Goal: Book appointment/travel/reservation

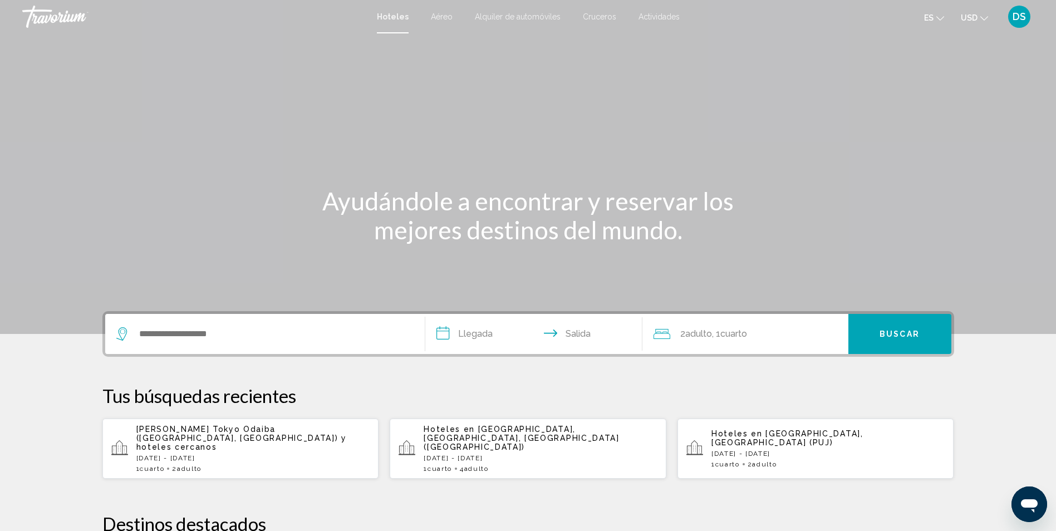
click at [325, 343] on div "Widget de búsqueda" at bounding box center [264, 334] width 297 height 40
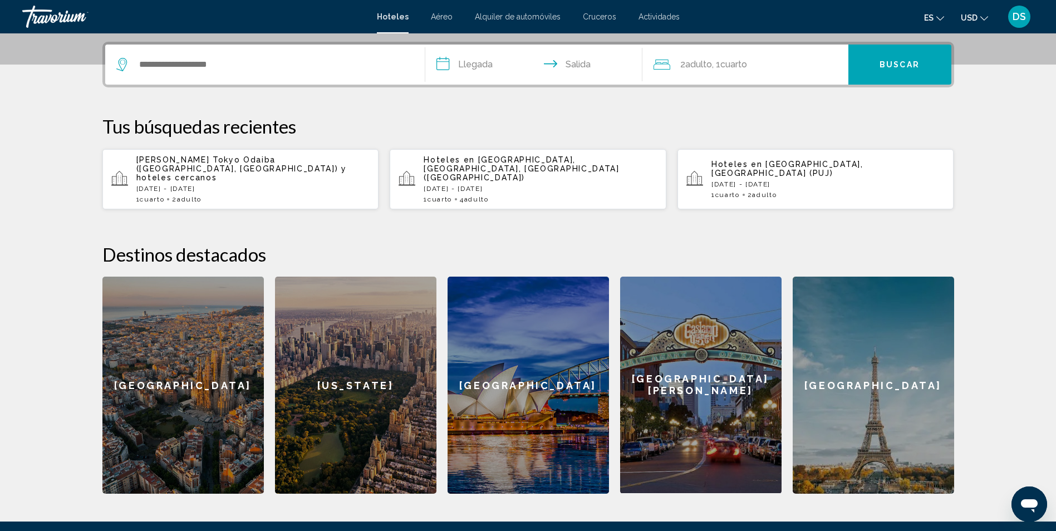
scroll to position [275, 0]
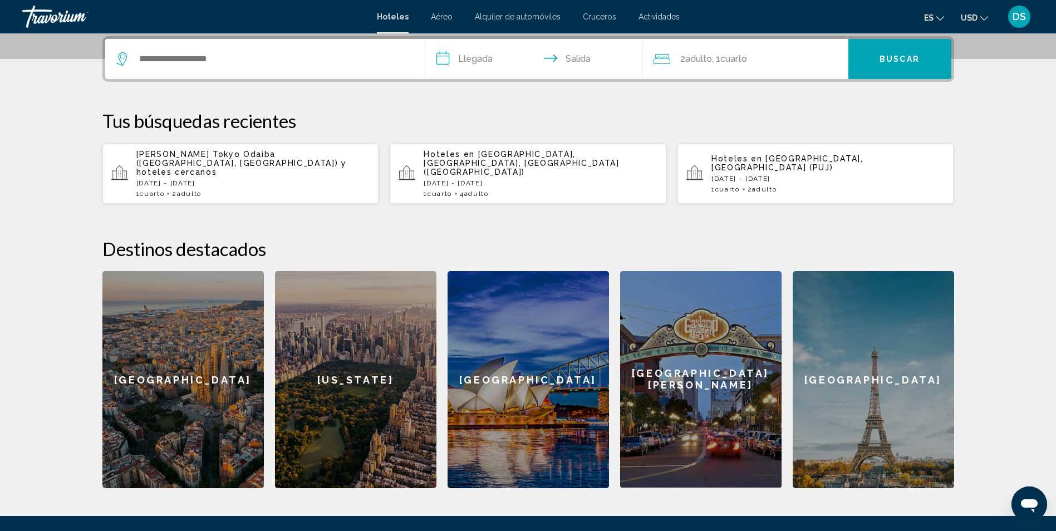
click at [368, 48] on div "Widget de búsqueda" at bounding box center [264, 59] width 297 height 40
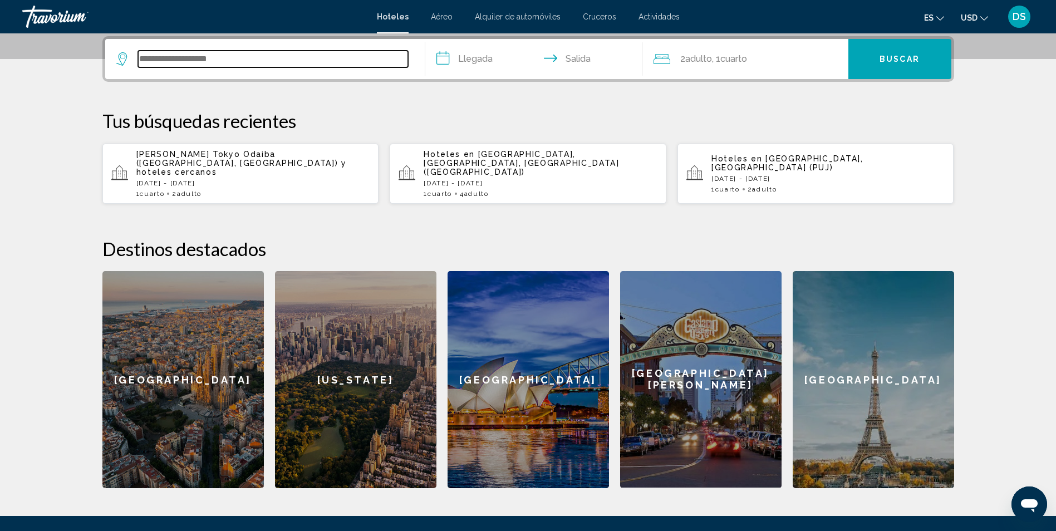
click at [180, 59] on input "Widget de búsqueda" at bounding box center [273, 59] width 270 height 17
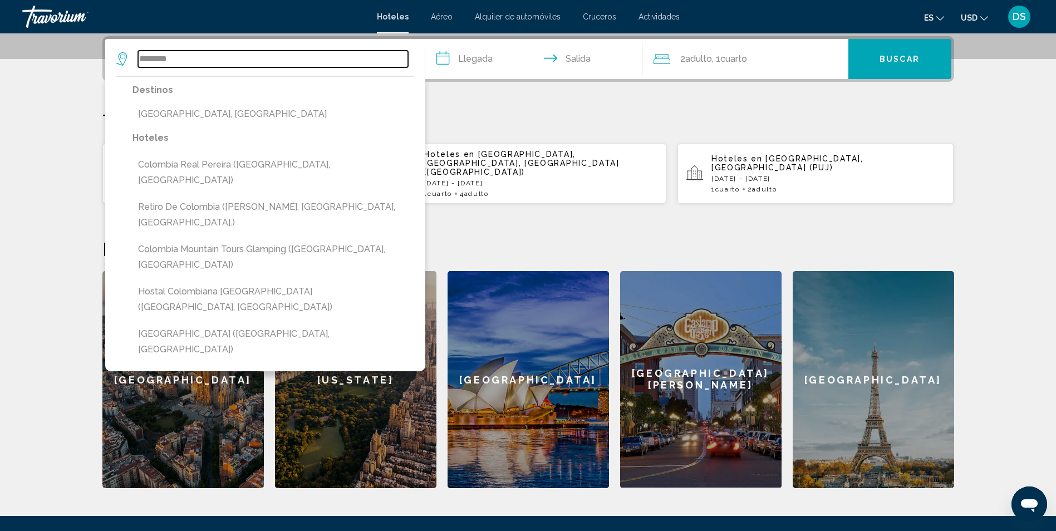
click at [227, 56] on input "********" at bounding box center [273, 59] width 270 height 17
type input "*"
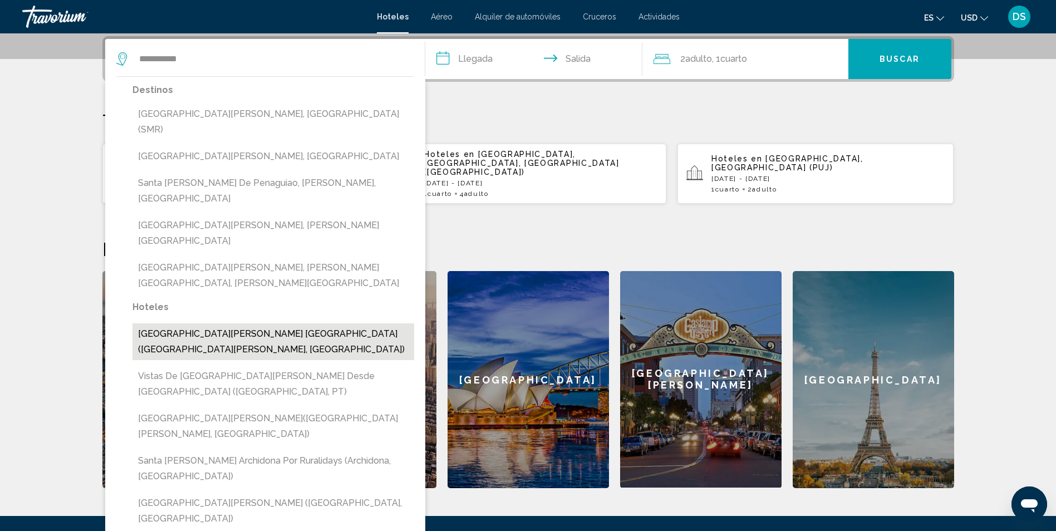
click at [240, 324] on button "Santa Marta Apartamentos Brisas Marina(Santa Marta, CO)" at bounding box center [274, 342] width 282 height 37
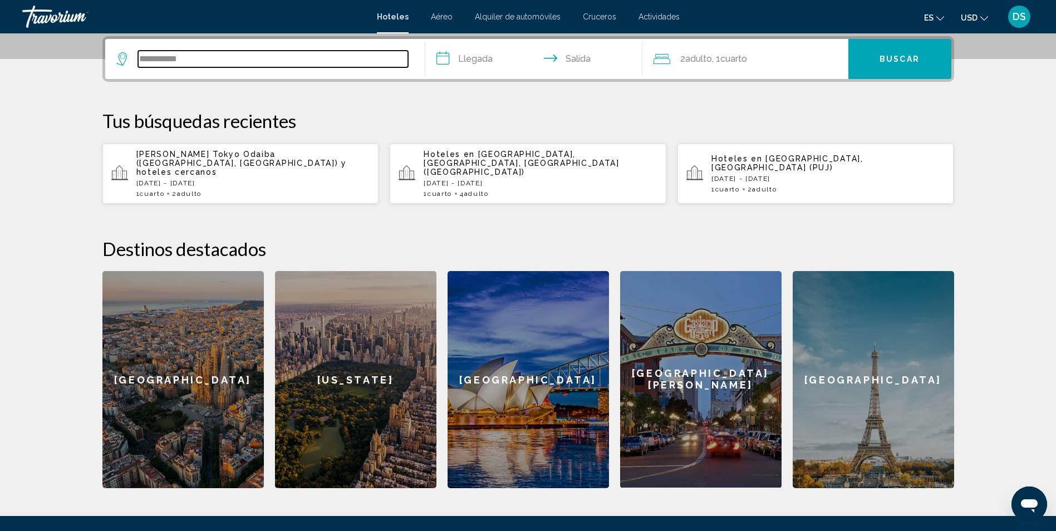
click at [238, 59] on input "**********" at bounding box center [273, 59] width 270 height 17
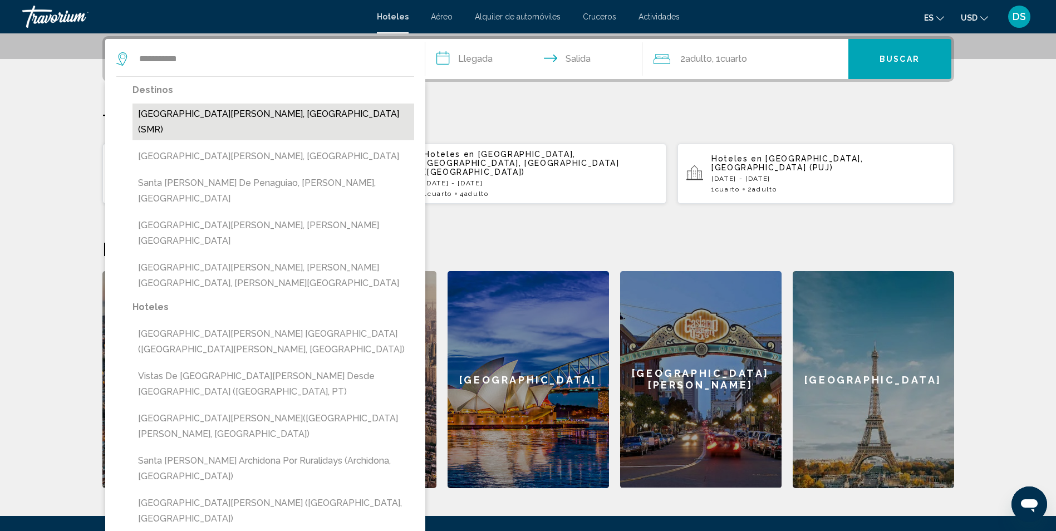
click at [251, 115] on button "Santa Marta, Colombia (SMR)" at bounding box center [274, 122] width 282 height 37
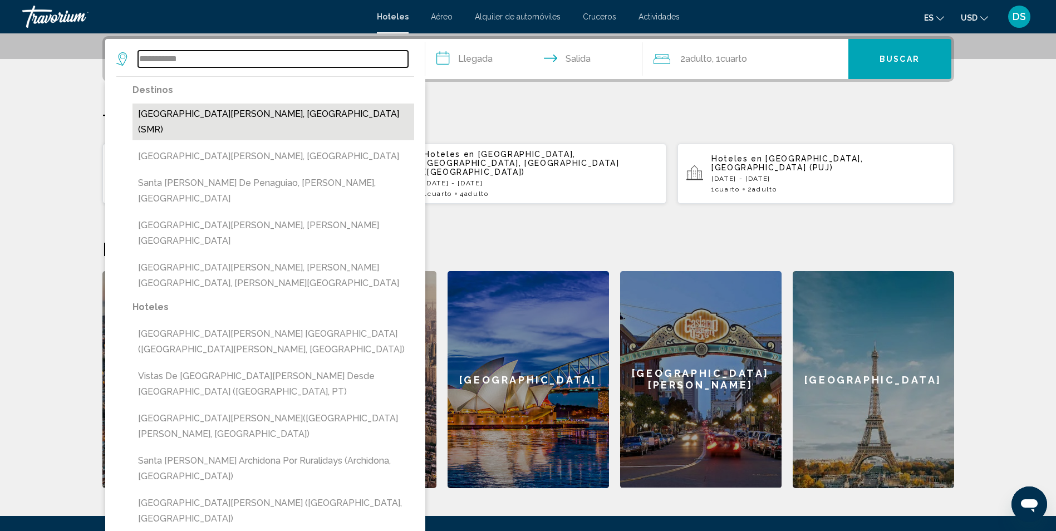
type input "**********"
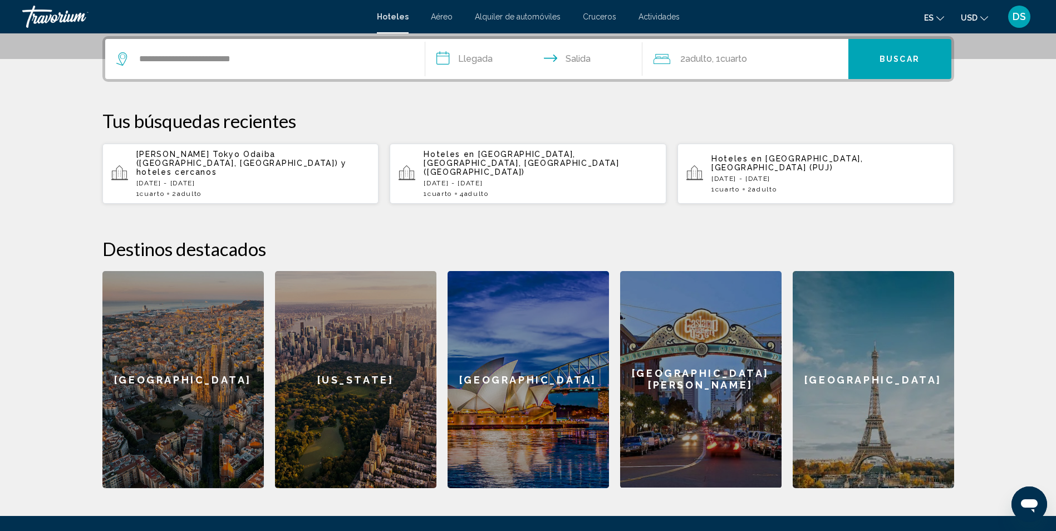
click at [474, 58] on input "**********" at bounding box center [536, 60] width 222 height 43
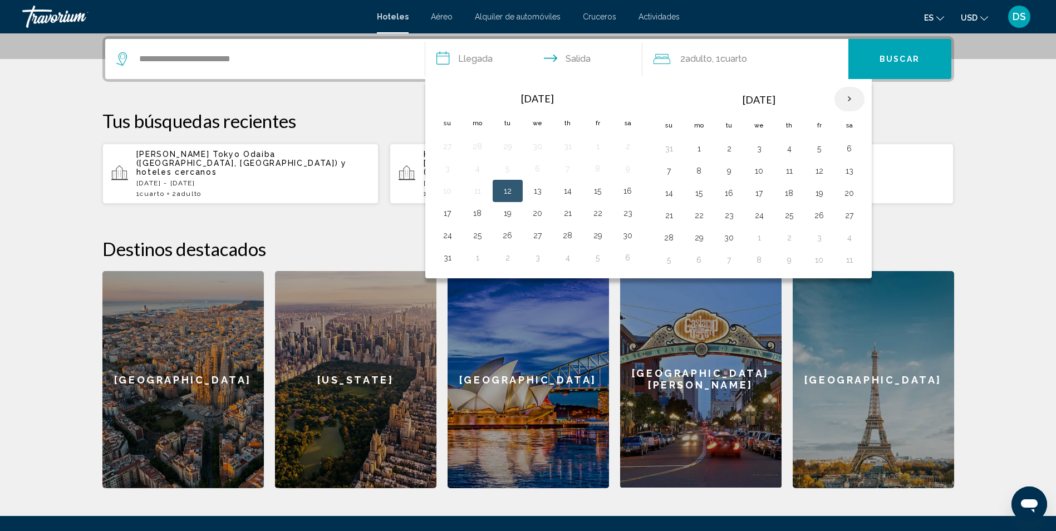
click at [845, 100] on th "Next month" at bounding box center [850, 99] width 30 height 25
click at [478, 192] on button "15" at bounding box center [478, 193] width 18 height 16
click at [627, 192] on button "20" at bounding box center [628, 193] width 18 height 16
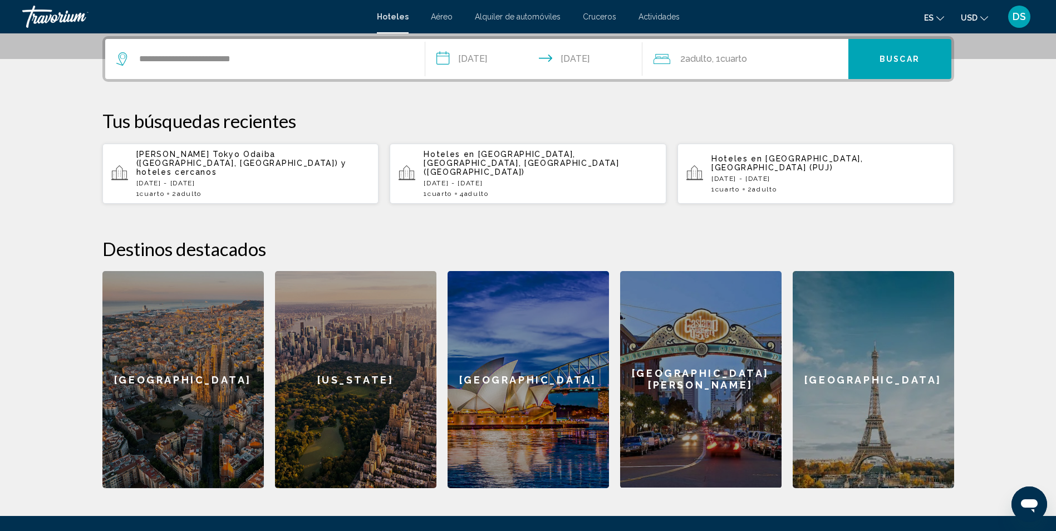
click at [487, 60] on input "**********" at bounding box center [536, 60] width 222 height 43
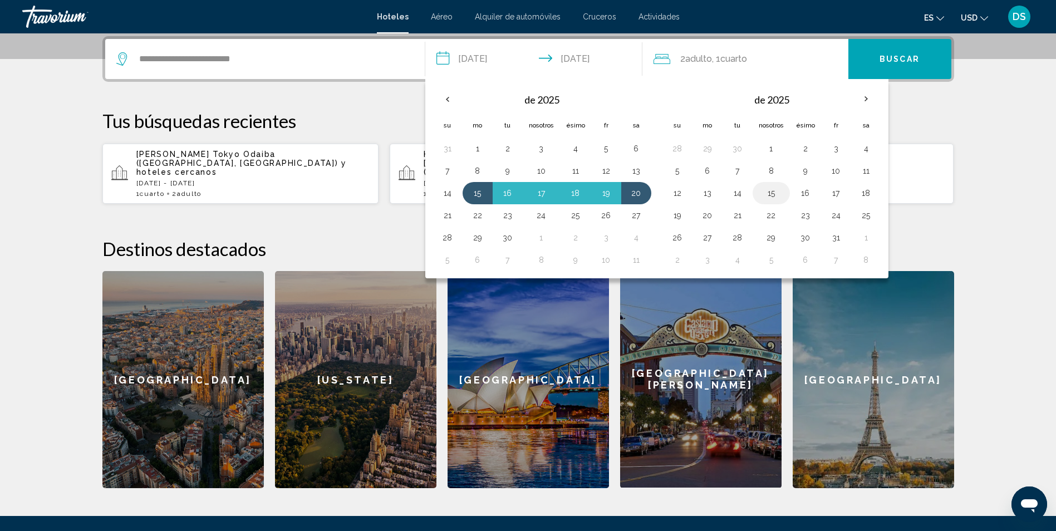
click at [767, 191] on button "15" at bounding box center [771, 193] width 25 height 16
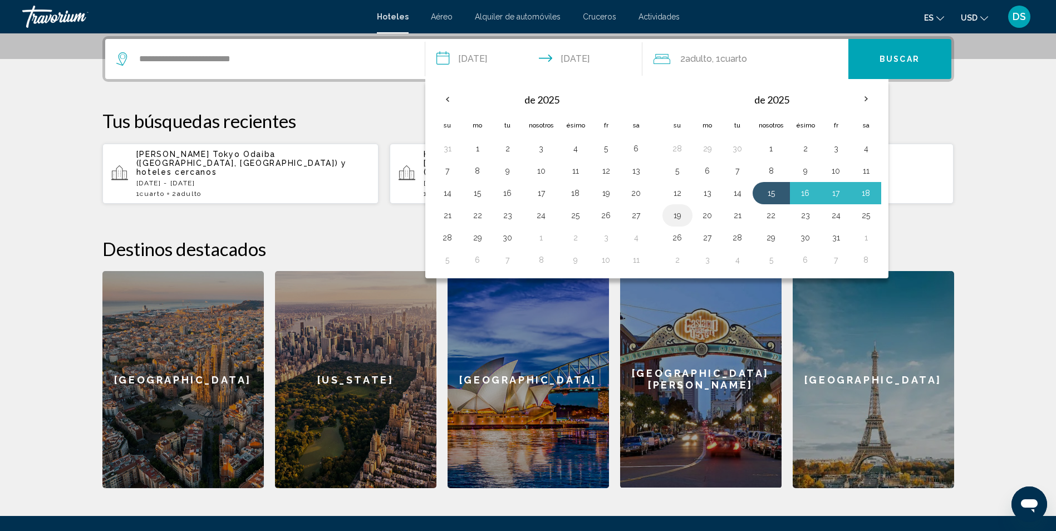
click at [678, 214] on button "19" at bounding box center [678, 216] width 18 height 16
type input "**********"
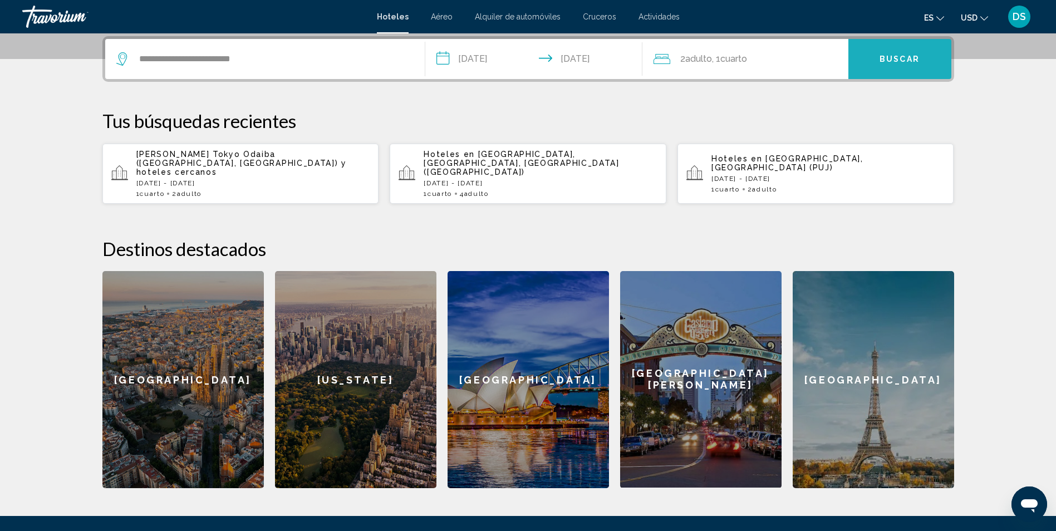
click at [909, 57] on span "Buscar" at bounding box center [900, 59] width 40 height 9
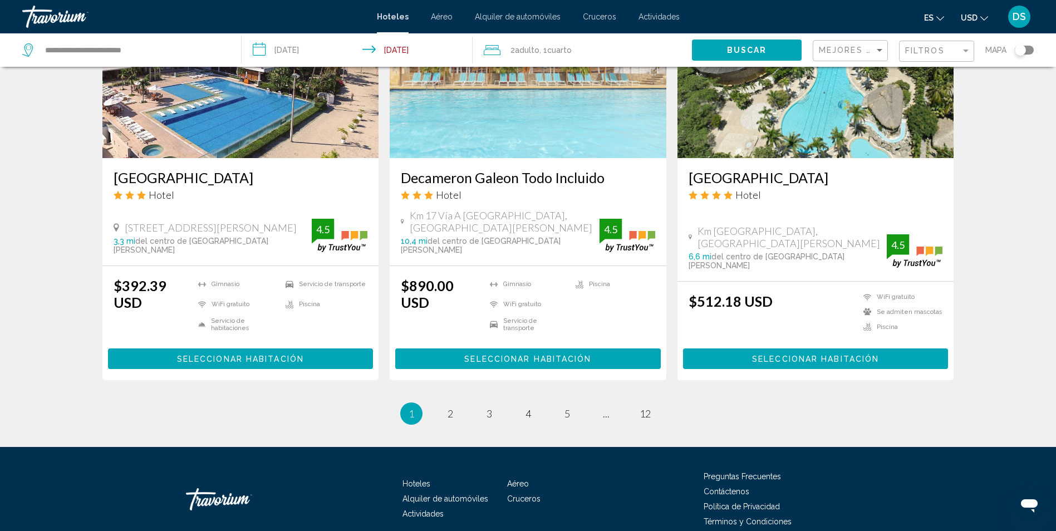
scroll to position [1426, 0]
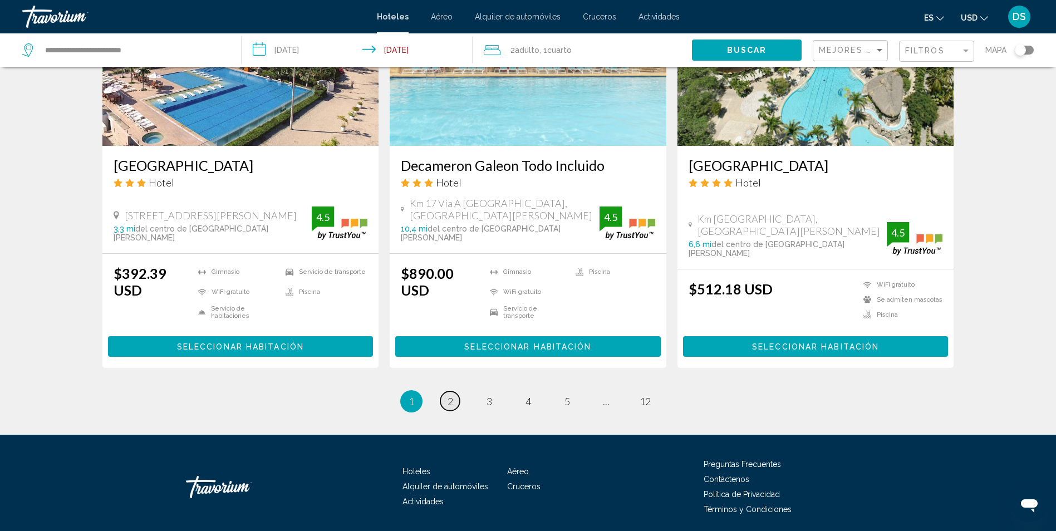
click at [444, 391] on link "página 2" at bounding box center [450, 400] width 19 height 19
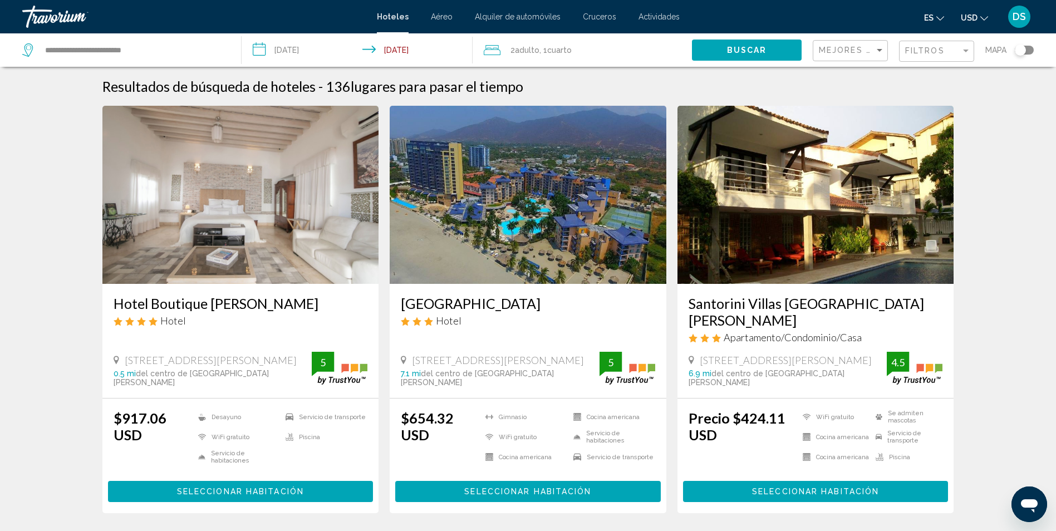
click at [606, 52] on div "2 Adulto Adulto , 1 Cuarto habitaciones" at bounding box center [588, 50] width 208 height 16
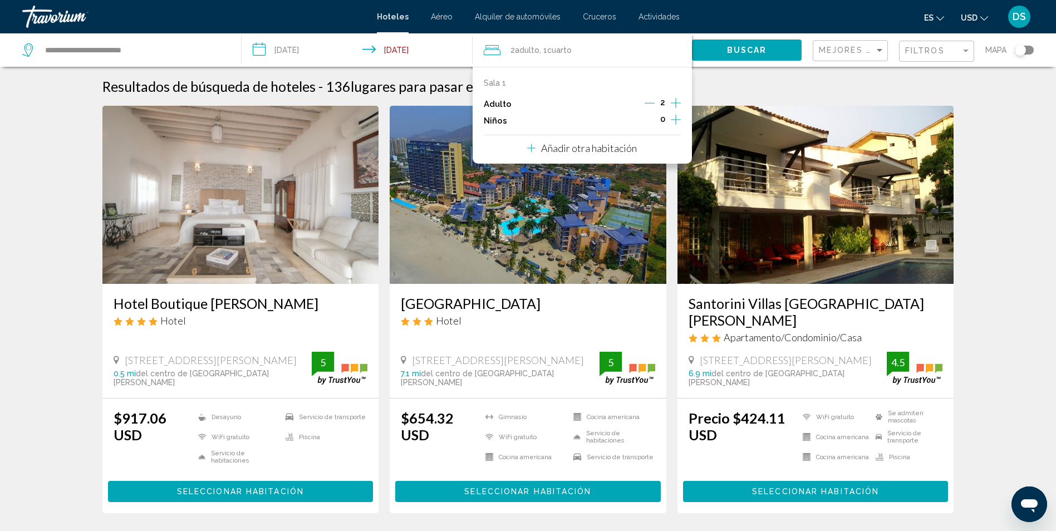
click at [679, 102] on icon "Incrementar adultos" at bounding box center [676, 102] width 10 height 13
click at [727, 57] on button "Buscar" at bounding box center [747, 50] width 110 height 21
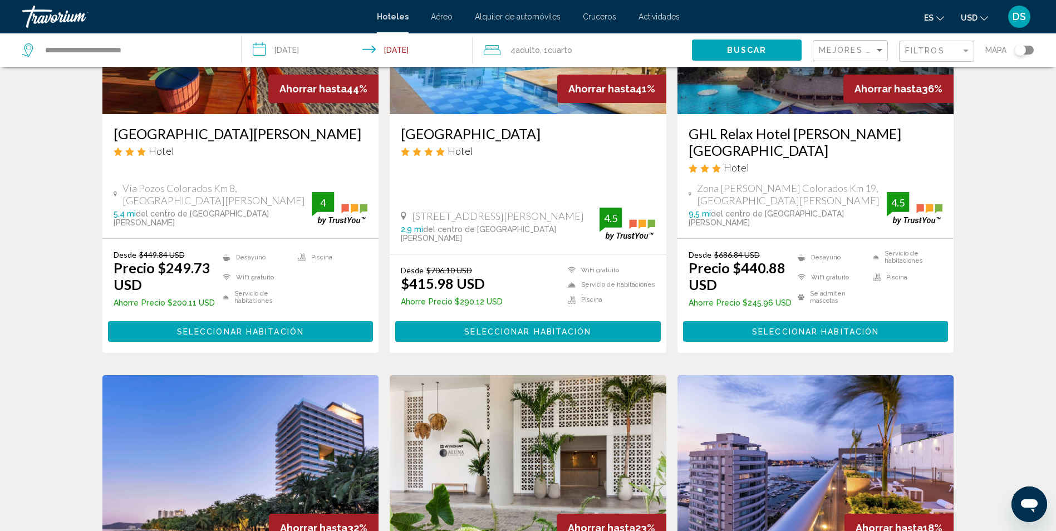
scroll to position [167, 0]
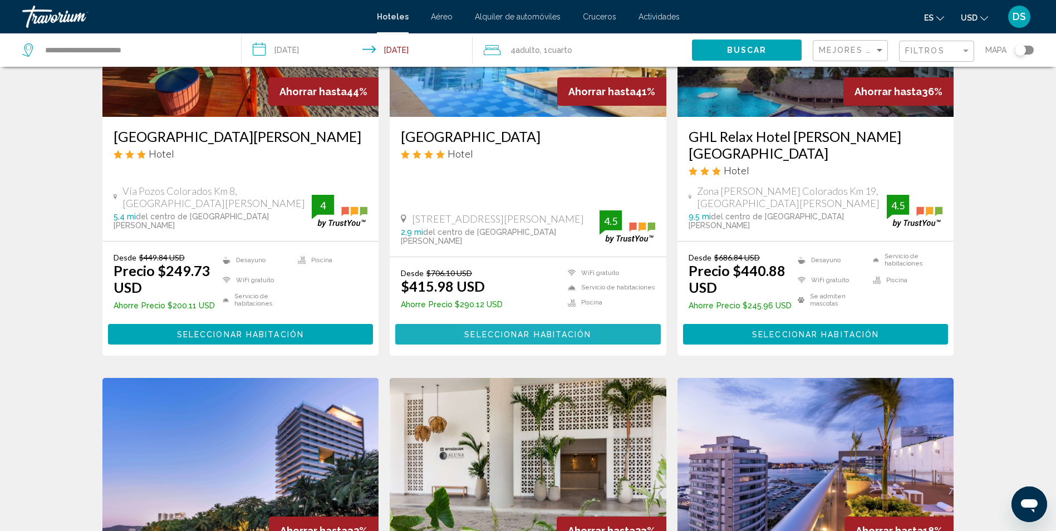
click at [489, 330] on span "Seleccionar habitación" at bounding box center [527, 334] width 127 height 9
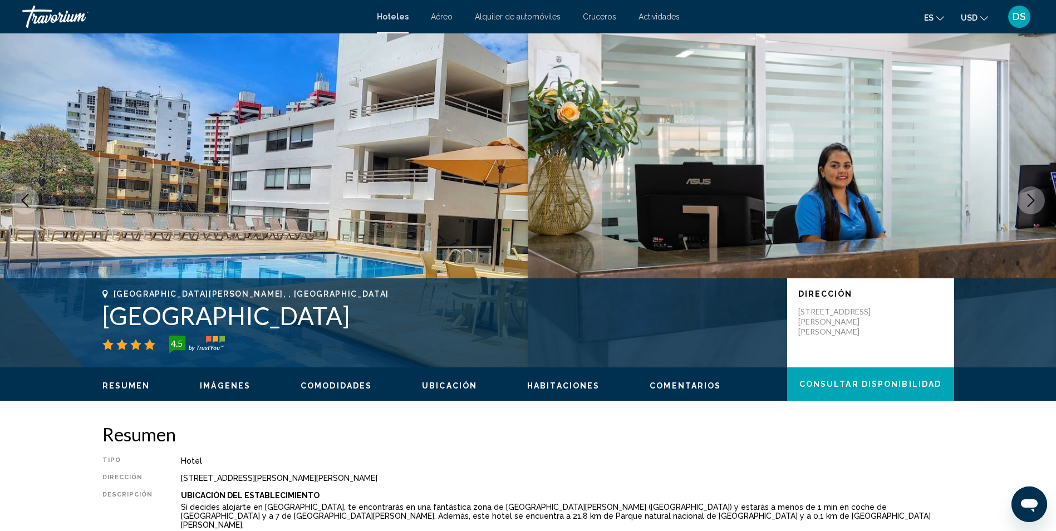
click at [490, 144] on img "Contenido principal" at bounding box center [264, 200] width 528 height 334
drag, startPoint x: 636, startPoint y: 223, endPoint x: 600, endPoint y: 223, distance: 36.2
click at [636, 223] on img "Contenido principal" at bounding box center [792, 200] width 528 height 334
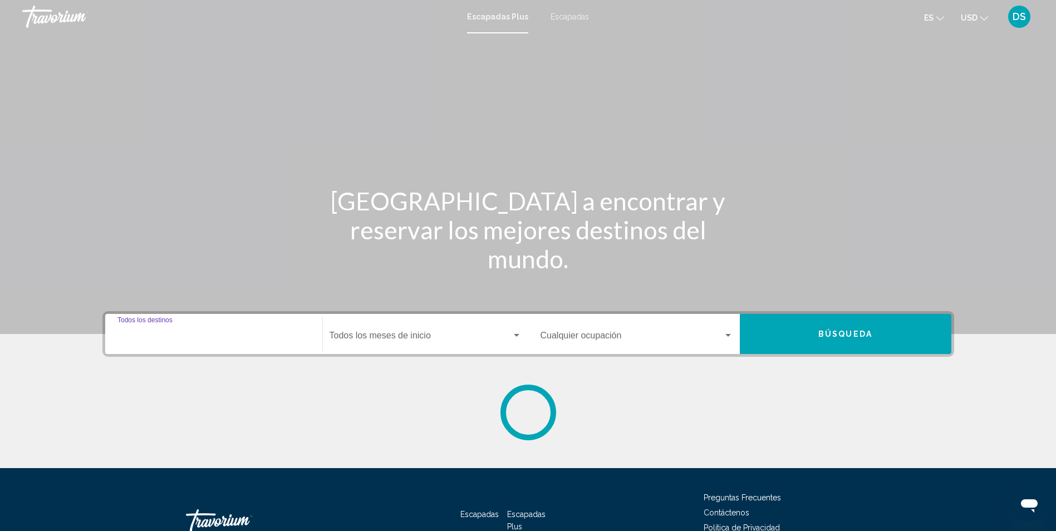
click at [263, 336] on input "Destination Todos los destinos" at bounding box center [214, 338] width 193 height 10
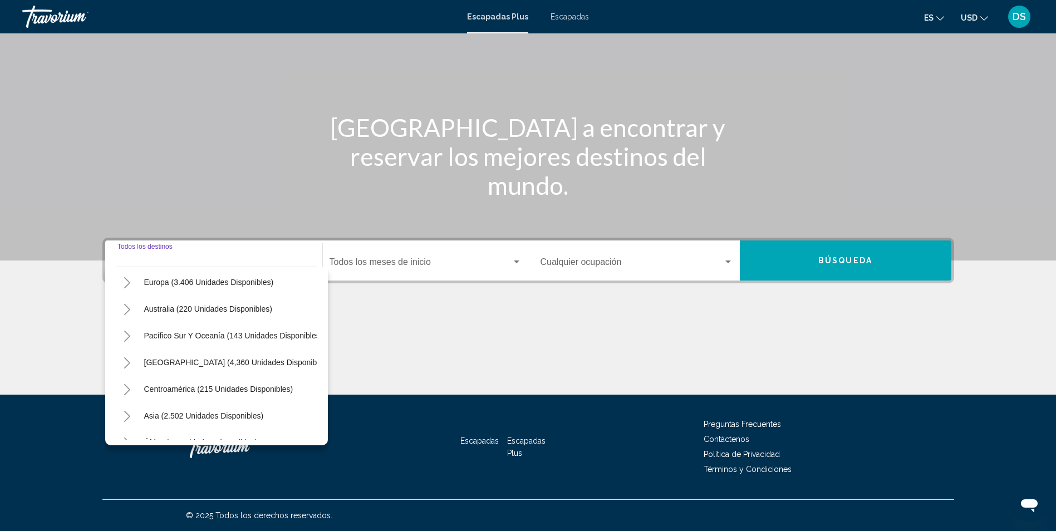
scroll to position [167, 0]
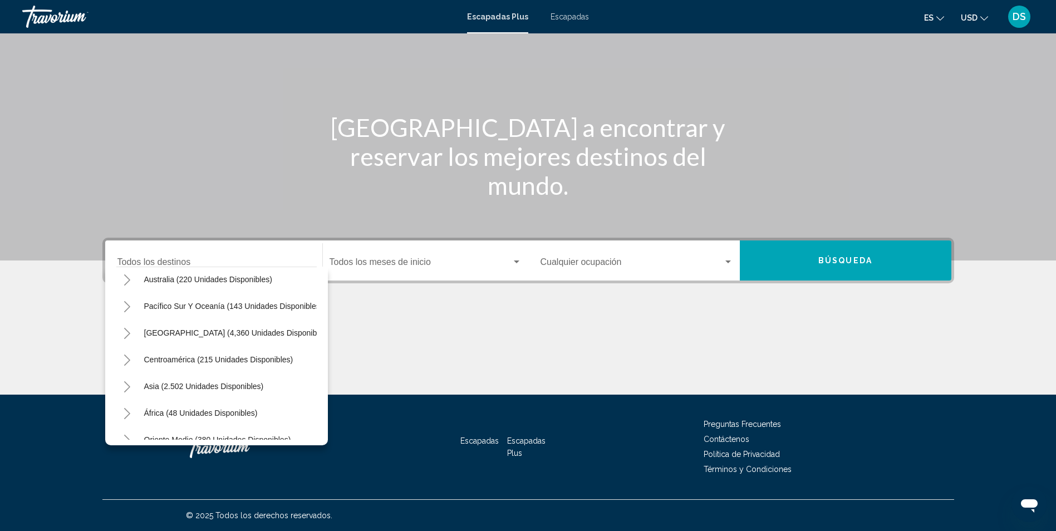
click at [570, 19] on span "Escapadas" at bounding box center [570, 16] width 38 height 9
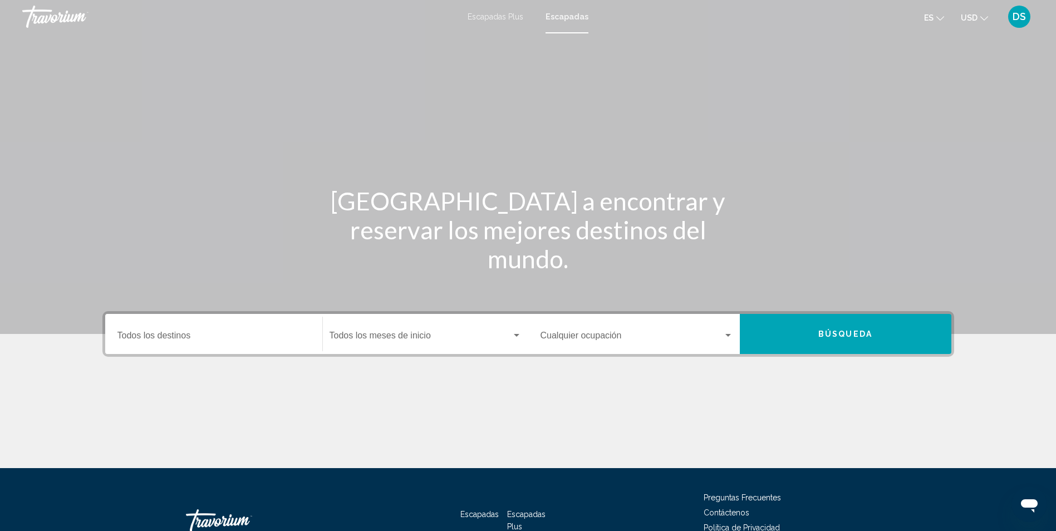
click at [273, 330] on div "Destination Todos los destinos" at bounding box center [214, 334] width 193 height 35
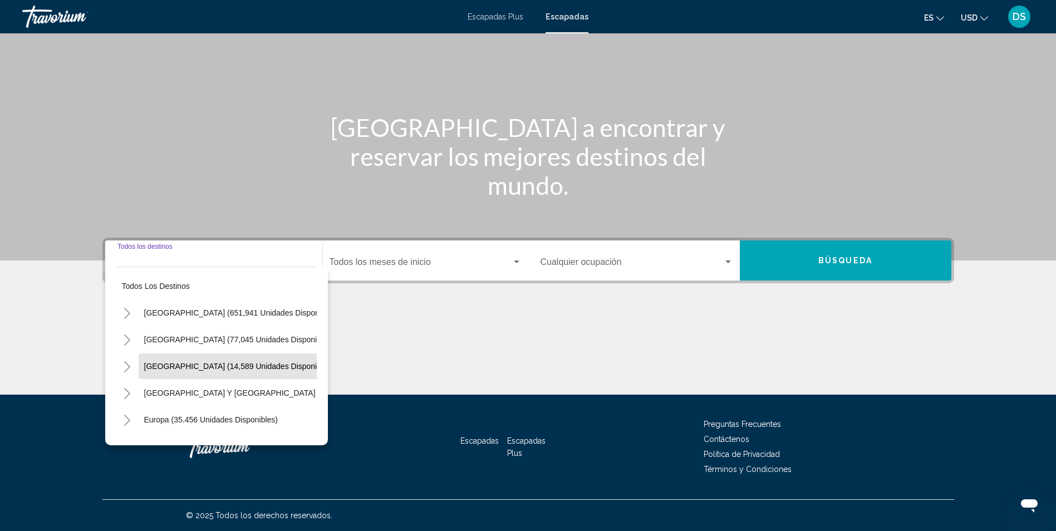
scroll to position [56, 0]
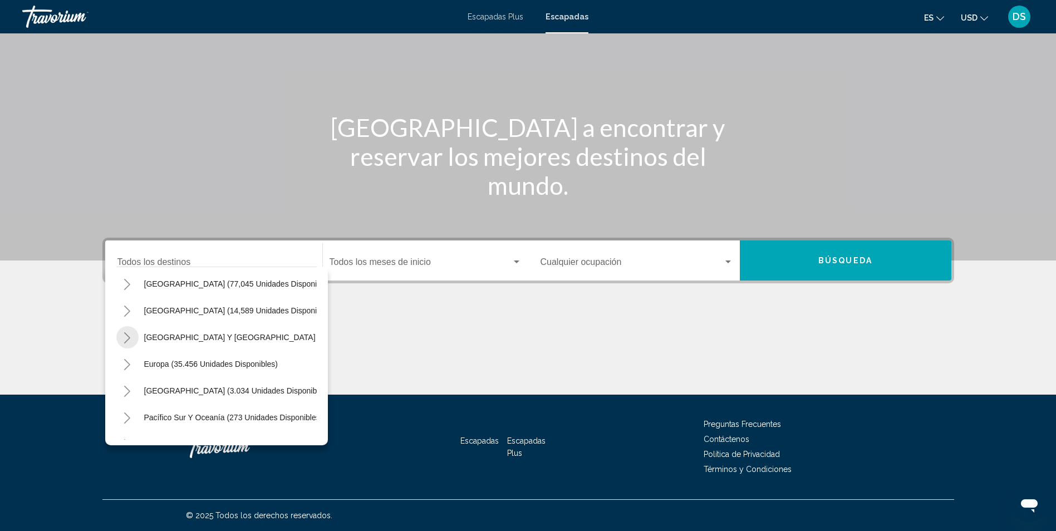
click at [128, 334] on icon "Toggle Islas del Caribe y del Atlántico (37,562 unidades disponibles)" at bounding box center [127, 337] width 8 height 11
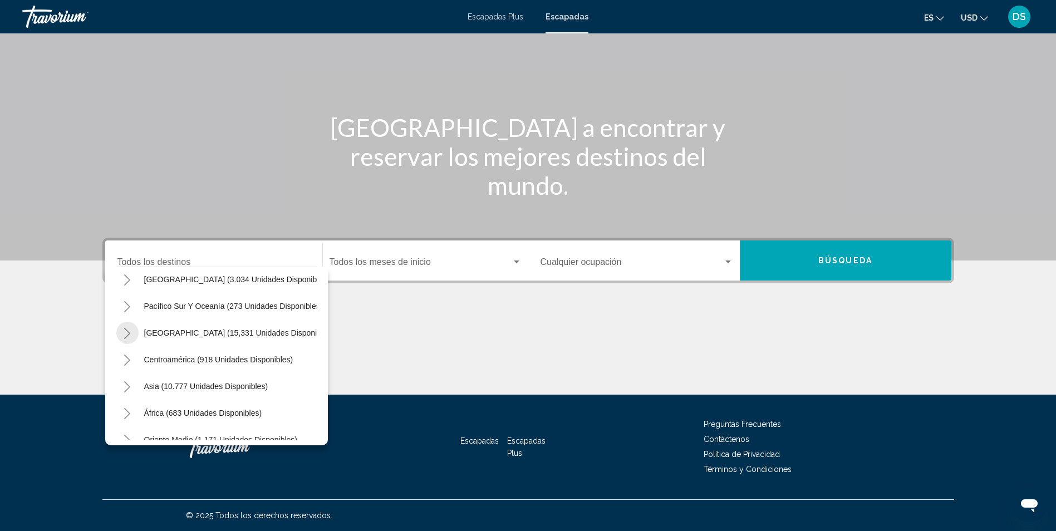
click at [125, 333] on icon "Toggle South America (15,331 unidades disponibles)" at bounding box center [127, 333] width 8 height 11
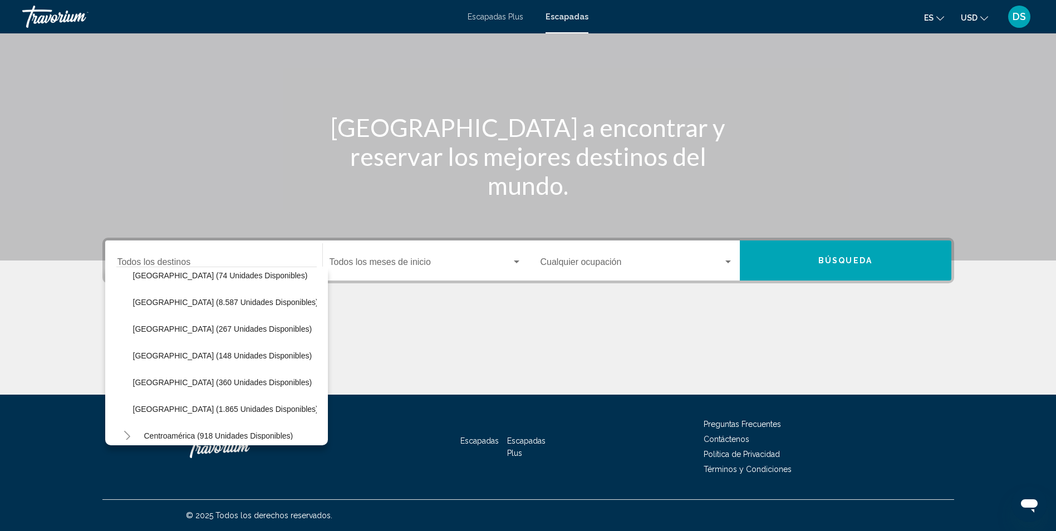
scroll to position [278, 0]
click at [154, 331] on span "[GEOGRAPHIC_DATA] (267 unidades disponibles)" at bounding box center [222, 328] width 179 height 9
type input "**********"
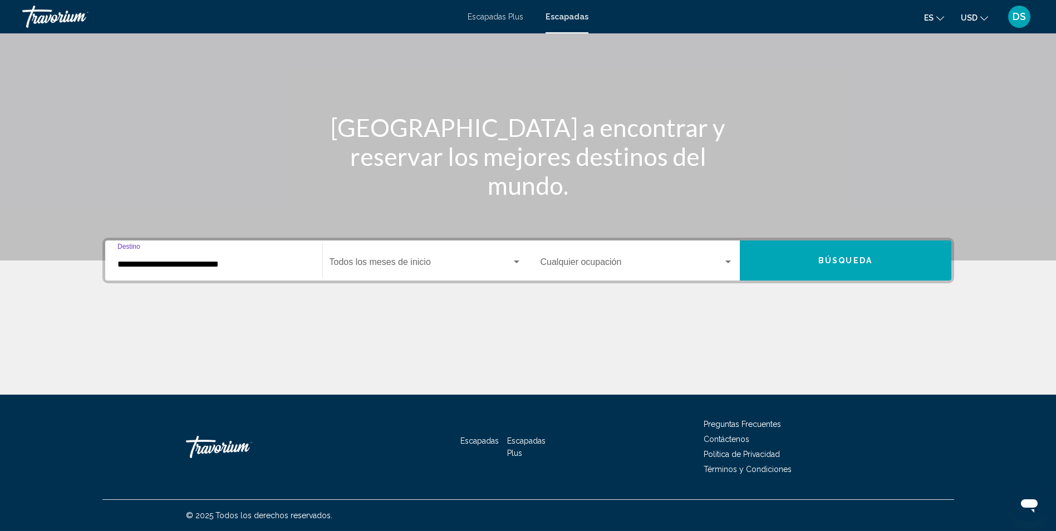
click at [246, 265] on input "**********" at bounding box center [214, 265] width 193 height 10
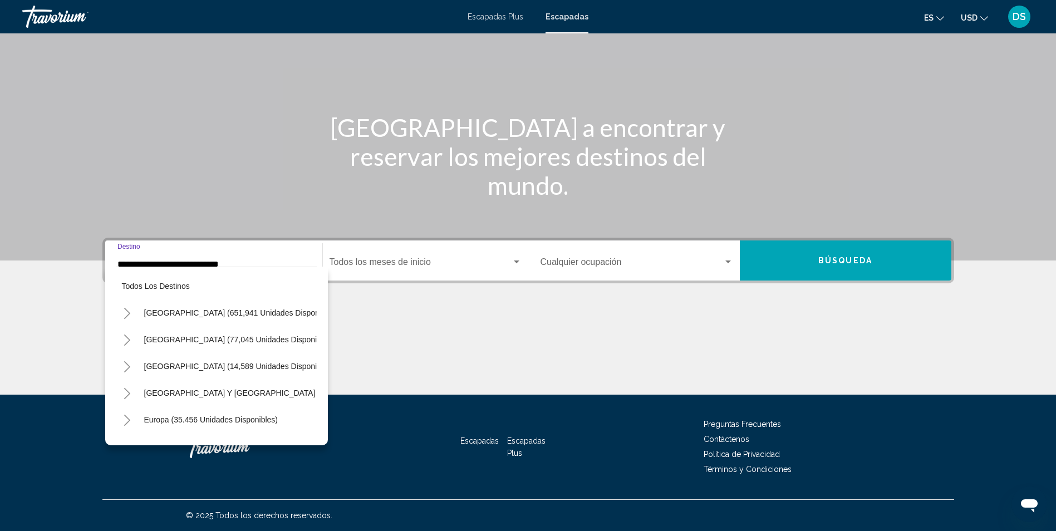
scroll to position [258, 0]
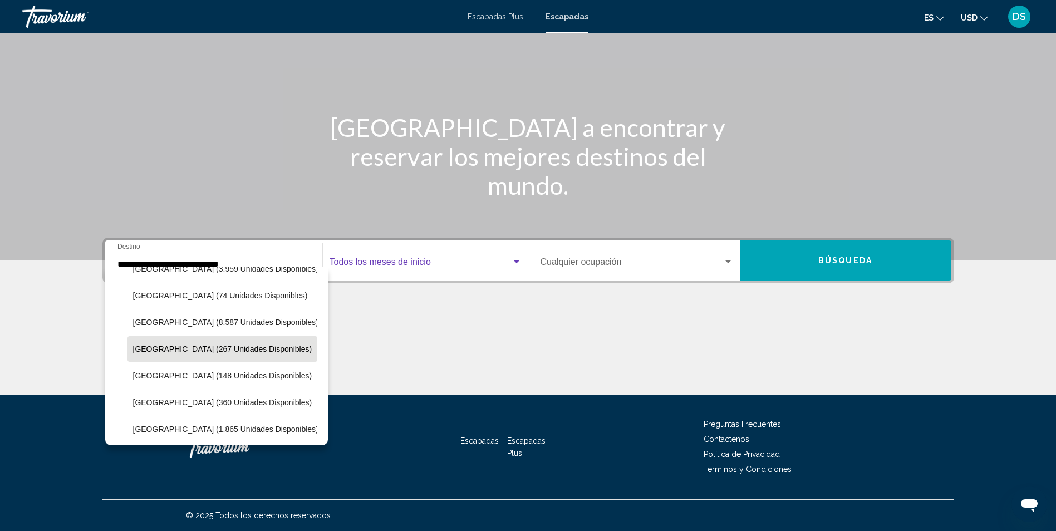
click at [352, 265] on span "Widget de búsqueda" at bounding box center [421, 265] width 182 height 10
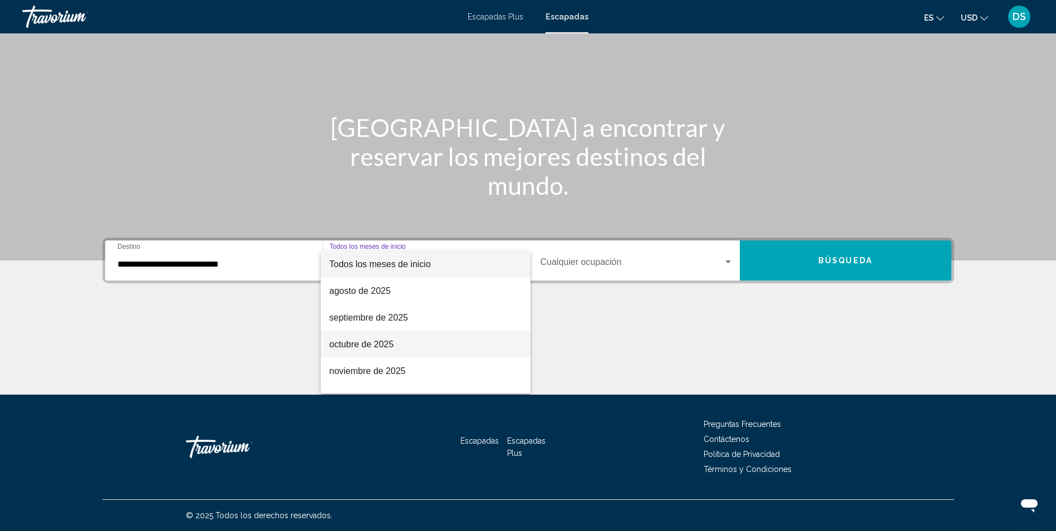
click at [386, 346] on font "octubre de 2025" at bounding box center [362, 344] width 65 height 9
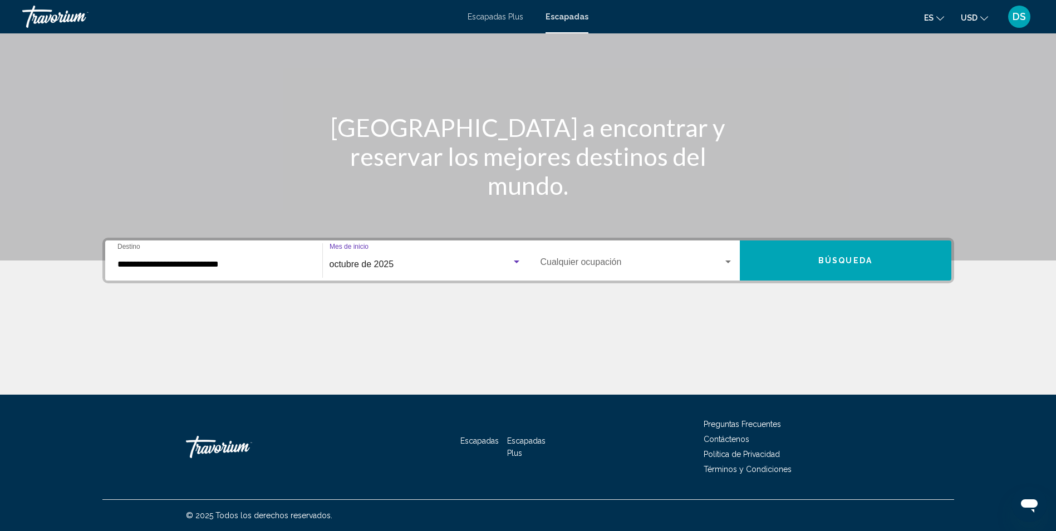
click at [639, 262] on span "Widget de búsqueda" at bounding box center [632, 265] width 183 height 10
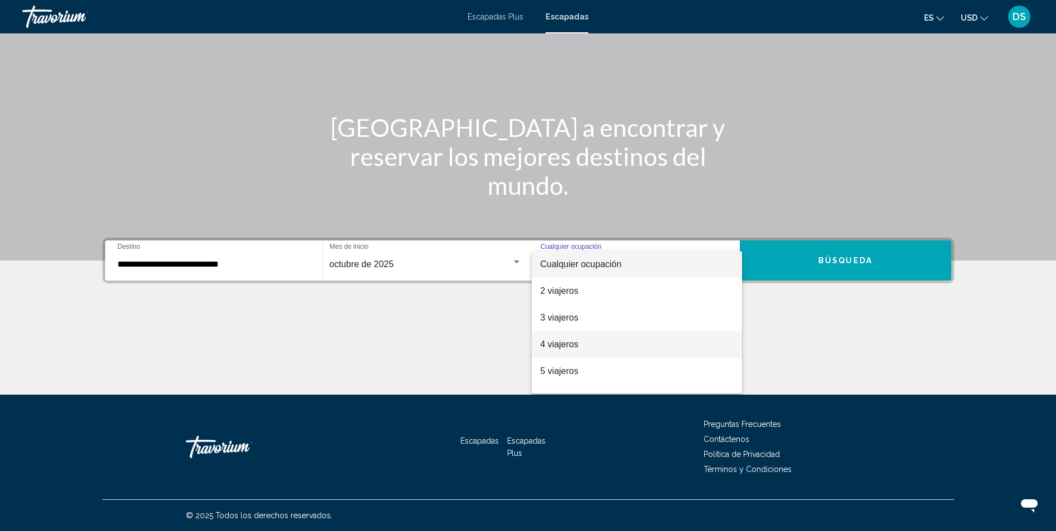
click at [612, 348] on span "4 viajeros" at bounding box center [637, 344] width 193 height 27
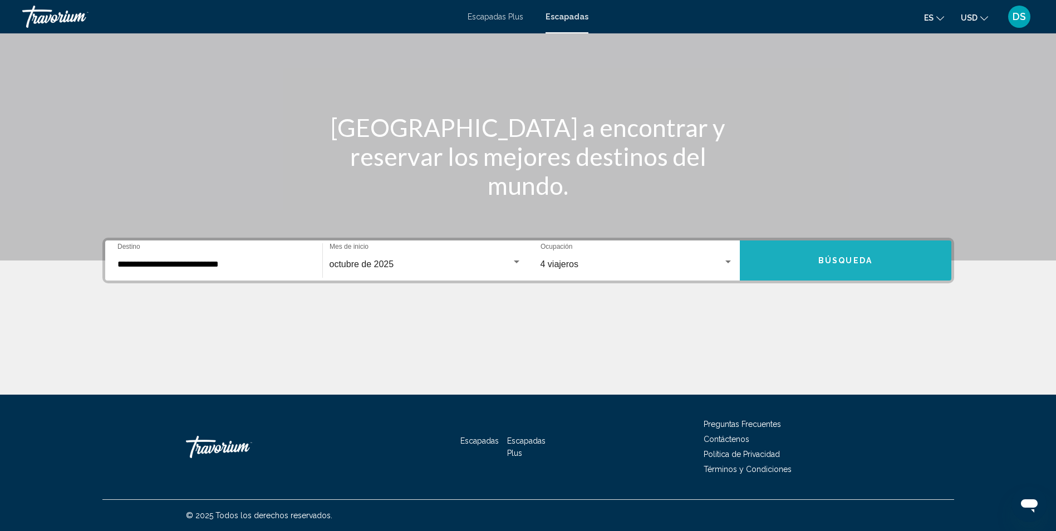
click at [775, 263] on button "Búsqueda" at bounding box center [846, 261] width 212 height 40
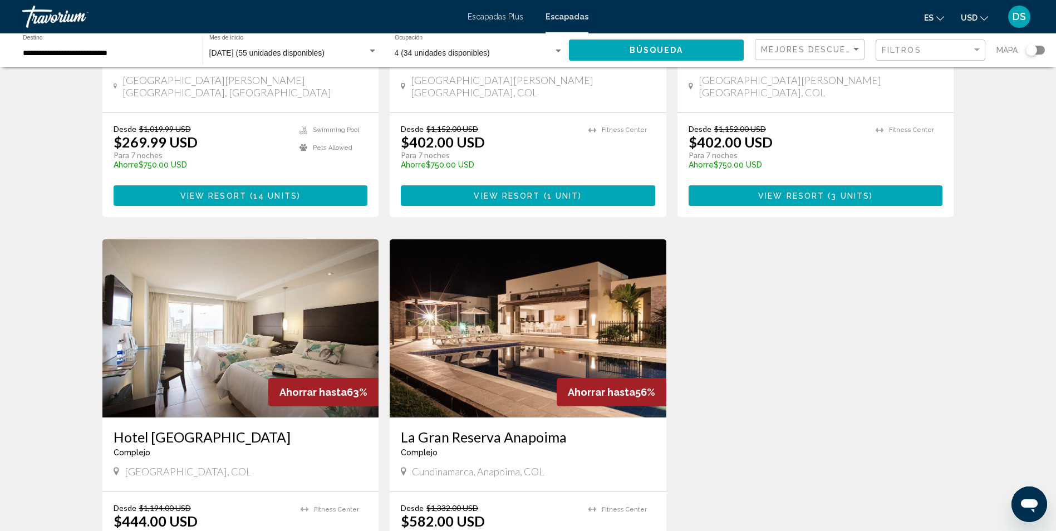
scroll to position [111, 0]
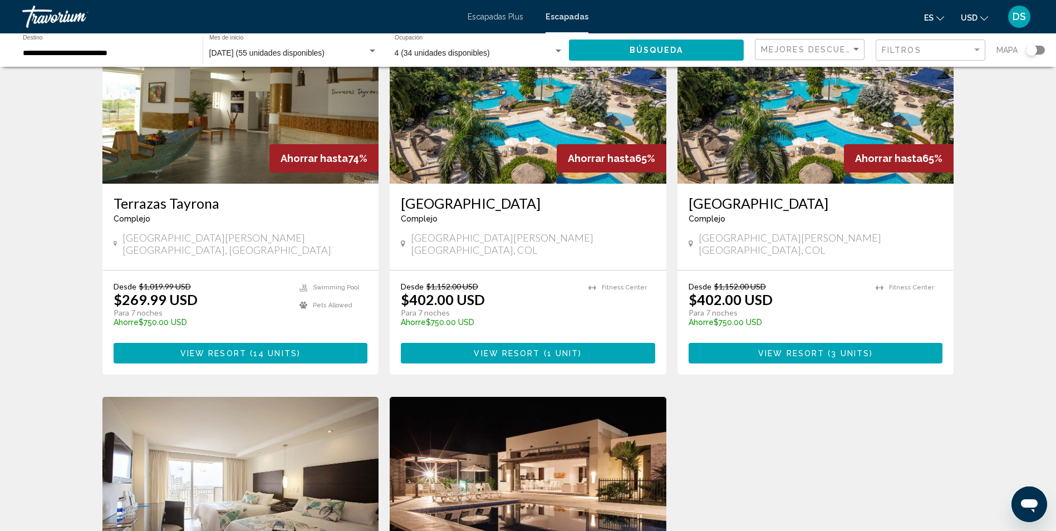
click at [223, 343] on button "View Resort ( 14 units )" at bounding box center [241, 353] width 255 height 21
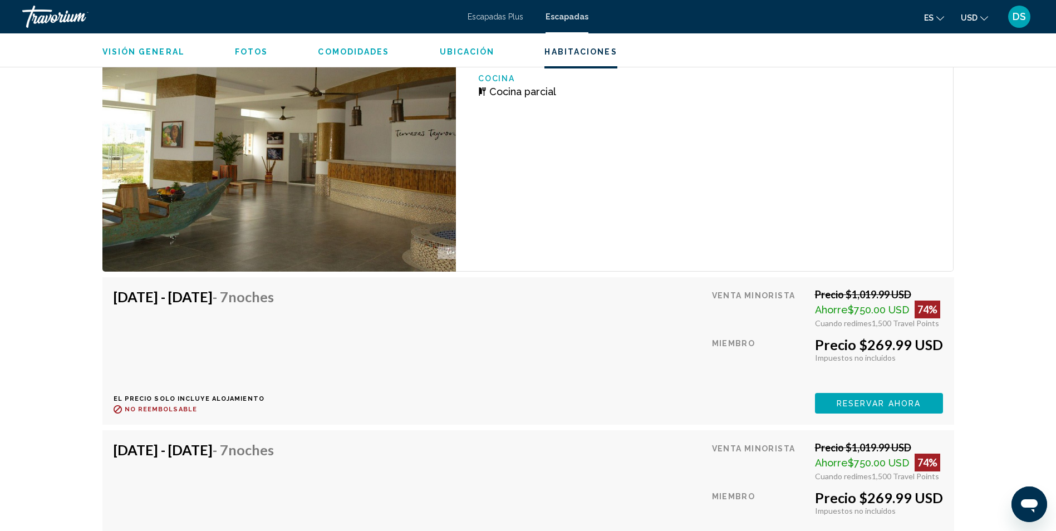
scroll to position [2840, 0]
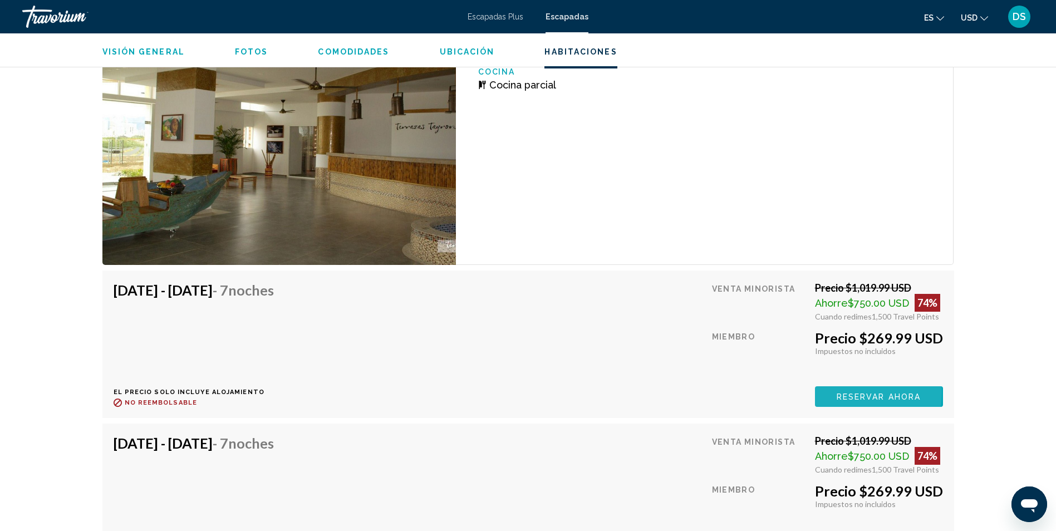
click at [841, 392] on span "Reservar ahora" at bounding box center [879, 396] width 84 height 9
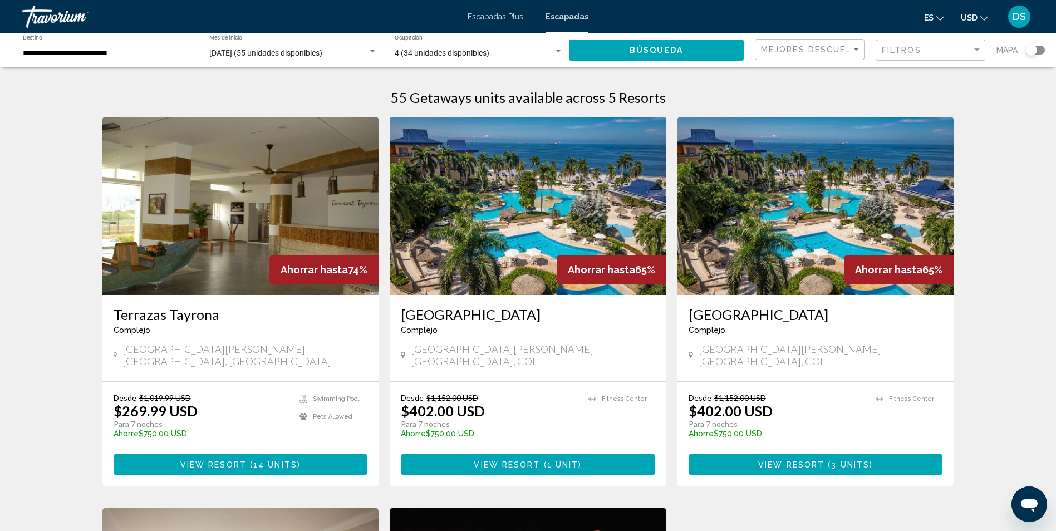
click at [247, 461] on span "( 14 units )" at bounding box center [274, 465] width 54 height 9
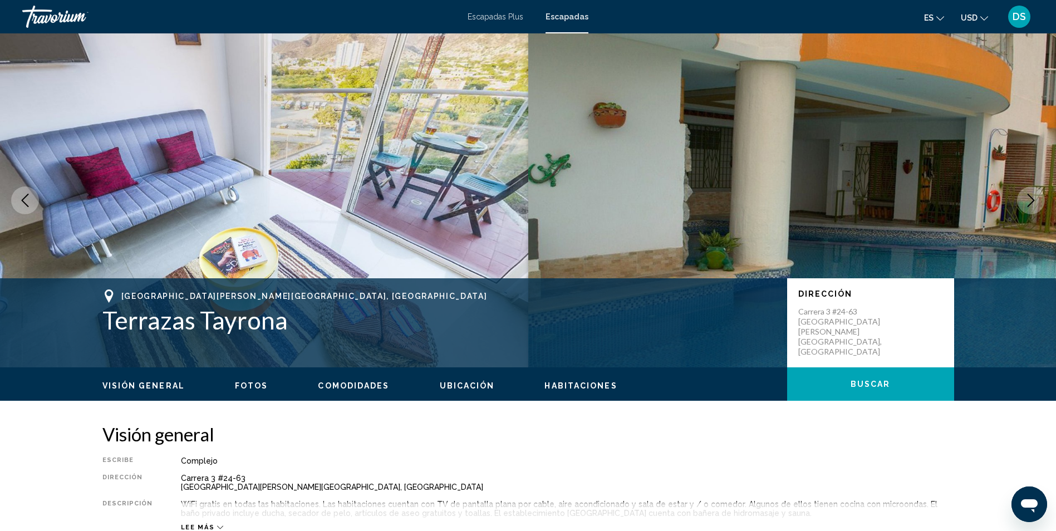
click at [481, 155] on img "Contenido principal" at bounding box center [264, 200] width 528 height 334
